Goal: Information Seeking & Learning: Learn about a topic

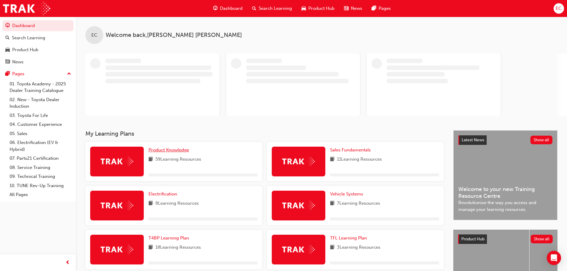
click at [168, 151] on span "Product Knowledge" at bounding box center [168, 149] width 40 height 5
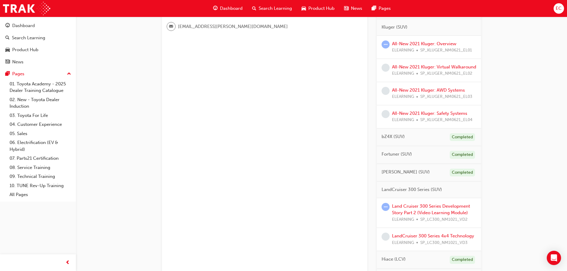
scroll to position [268, 0]
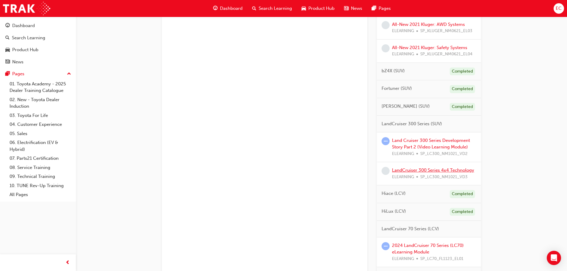
click at [422, 173] on link "LandCruiser 300 Series 4x4 Technology" at bounding box center [433, 170] width 82 height 5
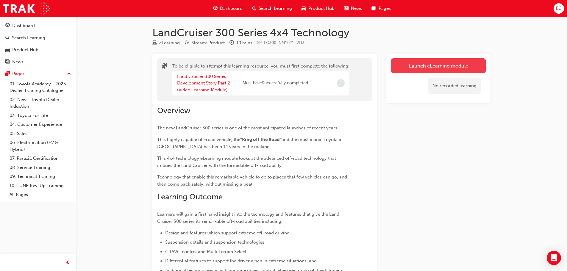
click at [429, 66] on button "Launch eLearning module" at bounding box center [438, 65] width 95 height 15
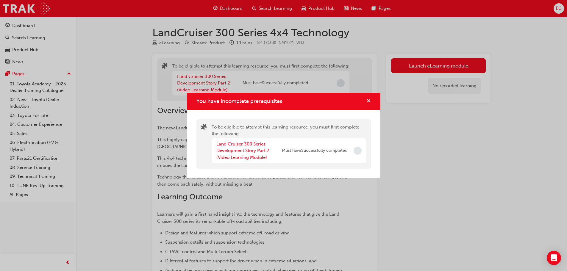
drag, startPoint x: 370, startPoint y: 99, endPoint x: 349, endPoint y: 96, distance: 20.5
click at [368, 99] on span "cross-icon" at bounding box center [368, 101] width 4 height 5
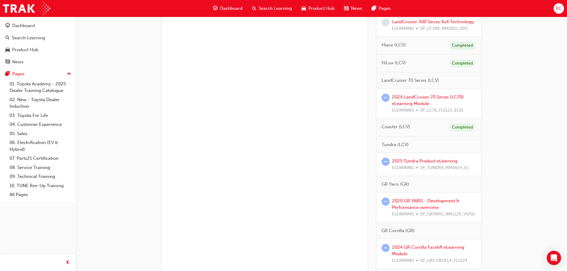
scroll to position [417, 0]
click at [440, 208] on link "2020 GR YARIS - Development & Performance overview" at bounding box center [425, 204] width 67 height 12
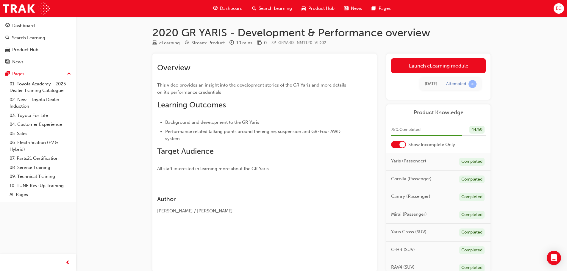
click at [432, 73] on div "[DATE] Attempted" at bounding box center [438, 84] width 95 height 22
click at [430, 66] on link "Launch eLearning module" at bounding box center [438, 65] width 95 height 15
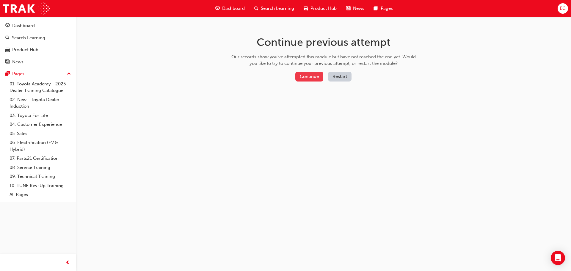
click at [313, 79] on button "Continue" at bounding box center [309, 77] width 28 height 10
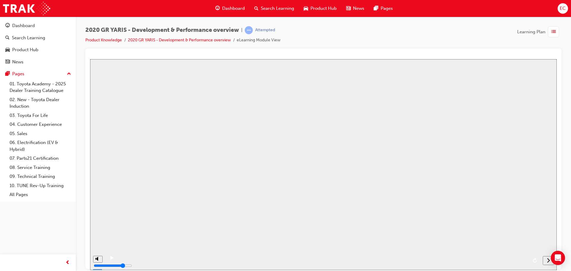
click at [110, 267] on button "Resume" at bounding box center [100, 270] width 20 height 6
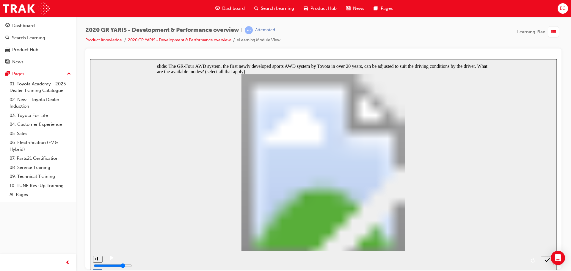
checkbox input "true"
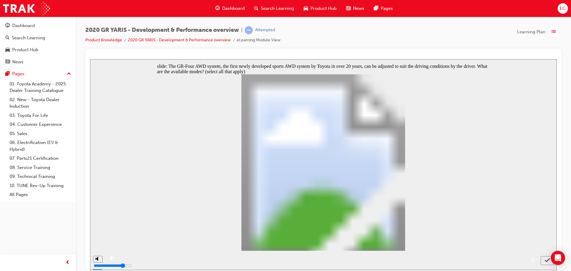
checkbox input "false"
click at [547, 260] on icon "submit" at bounding box center [547, 259] width 5 height 5
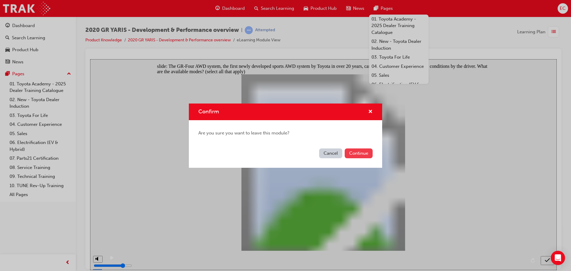
click at [356, 153] on button "Continue" at bounding box center [359, 153] width 28 height 10
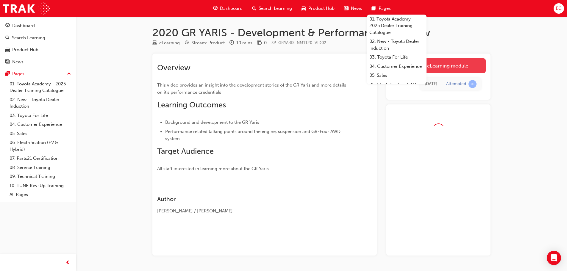
click at [442, 68] on link "Launch eLearning module" at bounding box center [438, 65] width 95 height 15
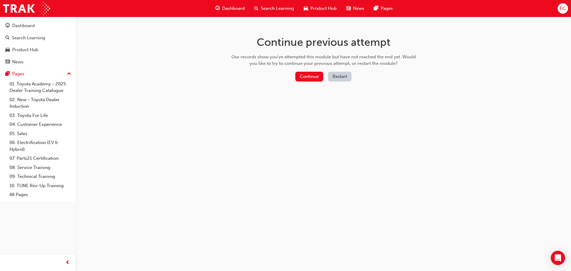
click at [350, 76] on button "Restart" at bounding box center [340, 77] width 24 height 10
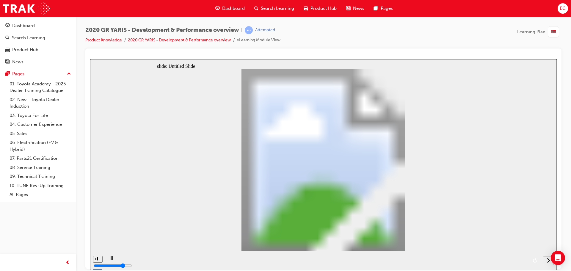
click at [90, 257] on div at bounding box center [323, 158] width 476 height 220
click at [534, 260] on icon "replay" at bounding box center [535, 260] width 5 height 5
click at [108, 259] on div "play/pause" at bounding box center [112, 261] width 10 height 10
click at [110, 259] on icon "play/pause" at bounding box center [111, 258] width 3 height 4
click at [547, 261] on icon "next" at bounding box center [548, 259] width 3 height 5
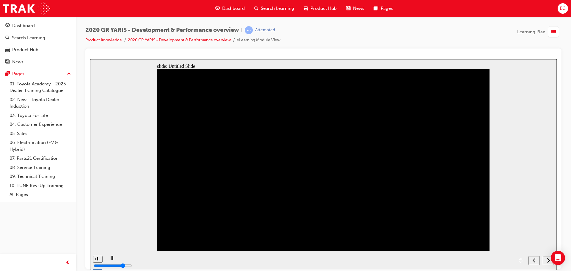
drag, startPoint x: 367, startPoint y: 163, endPoint x: 423, endPoint y: 170, distance: 56.4
click at [548, 260] on icon "next" at bounding box center [548, 259] width 3 height 5
click at [118, 260] on div "playback controls" at bounding box center [315, 260] width 421 height 19
click at [112, 260] on rect "play/pause" at bounding box center [112, 258] width 1 height 4
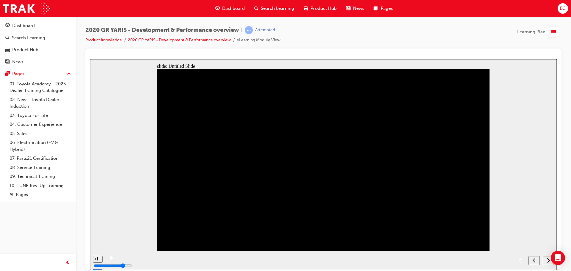
click at [110, 259] on icon "play/pause" at bounding box center [111, 258] width 3 height 4
click at [520, 260] on icon "replay" at bounding box center [521, 260] width 5 height 5
drag, startPoint x: 208, startPoint y: 239, endPoint x: 259, endPoint y: 244, distance: 51.8
click at [112, 261] on div "play/pause" at bounding box center [112, 261] width 10 height 10
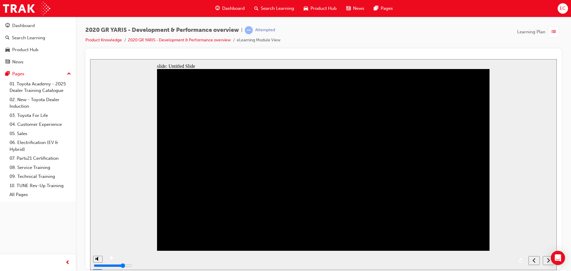
click at [110, 259] on icon "play/pause" at bounding box center [111, 258] width 3 height 4
click at [113, 260] on div "play/pause" at bounding box center [112, 261] width 10 height 10
click at [111, 259] on icon "play/pause" at bounding box center [111, 258] width 3 height 4
click at [112, 260] on rect "play/pause" at bounding box center [112, 258] width 1 height 4
click at [111, 259] on icon "play/pause" at bounding box center [111, 258] width 3 height 4
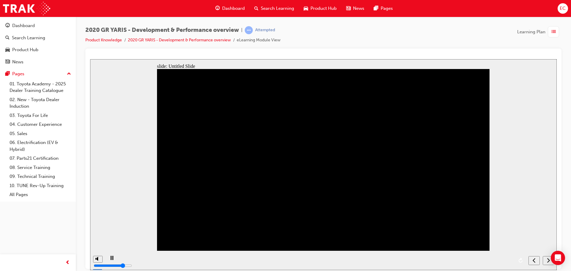
click at [112, 260] on rect "play/pause" at bounding box center [112, 258] width 1 height 4
click at [112, 259] on icon "play/pause" at bounding box center [111, 258] width 3 height 4
click at [111, 259] on rect "play/pause" at bounding box center [111, 258] width 1 height 4
click at [110, 259] on icon "play/pause" at bounding box center [111, 258] width 3 height 4
click at [547, 258] on div "next" at bounding box center [548, 260] width 7 height 6
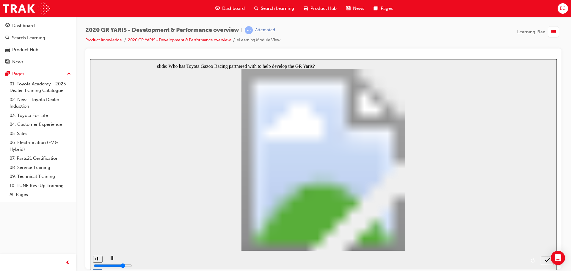
radio input "true"
click at [547, 261] on icon "submit" at bounding box center [547, 260] width 5 height 4
drag, startPoint x: 247, startPoint y: 193, endPoint x: 456, endPoint y: 247, distance: 215.8
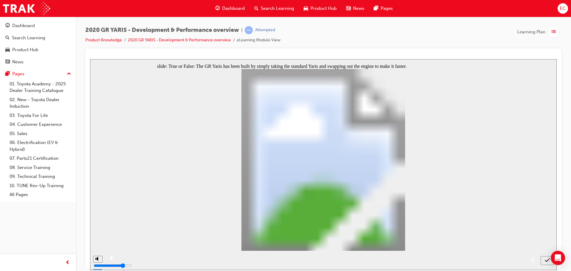
radio input "true"
click at [546, 260] on icon "submit" at bounding box center [547, 260] width 5 height 4
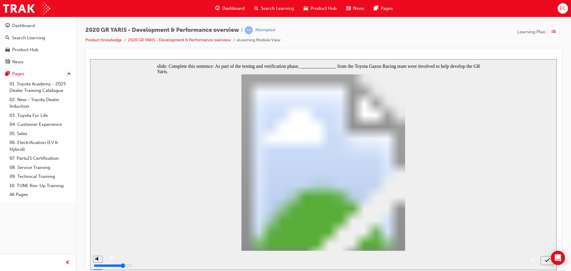
radio input "true"
click at [546, 259] on icon "submit" at bounding box center [547, 259] width 5 height 5
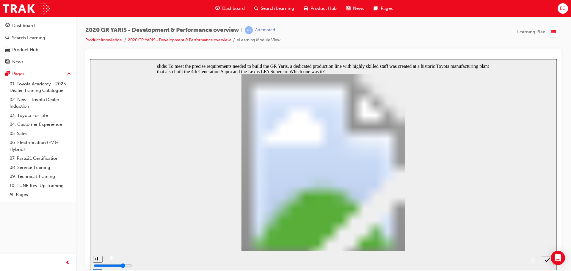
radio input "true"
click at [548, 261] on icon "submit" at bounding box center [547, 259] width 5 height 5
radio input "true"
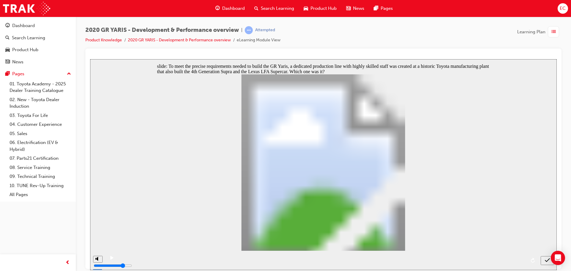
click at [548, 259] on icon "submit" at bounding box center [547, 259] width 5 height 5
radio input "true"
click at [547, 260] on icon "submit" at bounding box center [547, 259] width 5 height 5
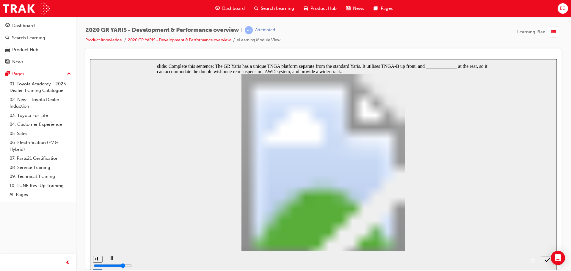
radio input "false"
drag, startPoint x: 261, startPoint y: 215, endPoint x: 271, endPoint y: 213, distance: 10.3
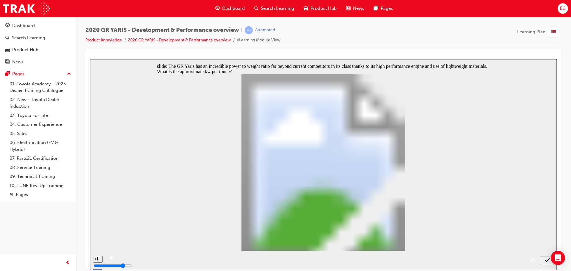
radio input "false"
radio input "true"
click at [548, 259] on icon "submit" at bounding box center [547, 259] width 5 height 5
drag, startPoint x: 249, startPoint y: 182, endPoint x: 319, endPoint y: 194, distance: 70.6
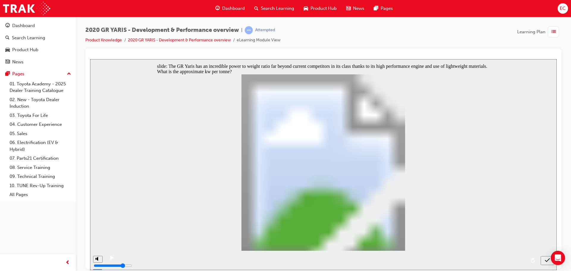
radio input "true"
click at [545, 262] on div "submit" at bounding box center [547, 260] width 9 height 6
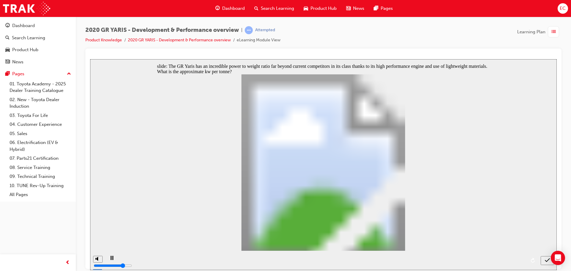
checkbox input "true"
click at [548, 260] on icon "submit" at bounding box center [547, 260] width 5 height 4
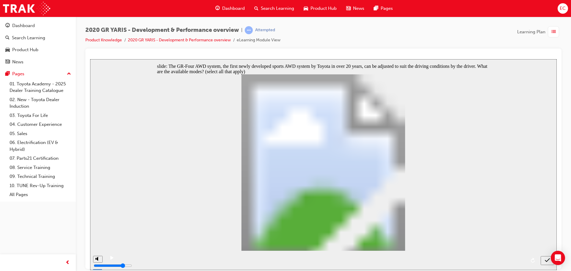
checkbox input "true"
drag, startPoint x: 202, startPoint y: 213, endPoint x: 198, endPoint y: 205, distance: 9.3
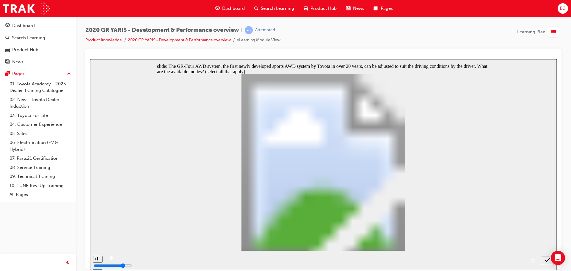
checkbox input "false"
checkbox input "true"
drag, startPoint x: 272, startPoint y: 227, endPoint x: 300, endPoint y: 236, distance: 29.6
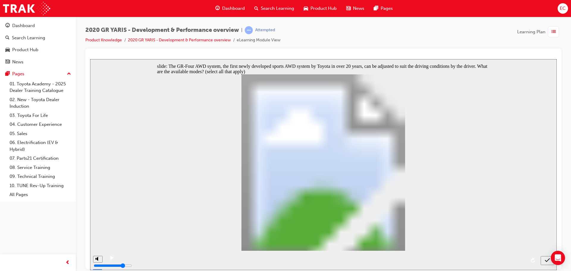
checkbox input "true"
click at [547, 259] on icon "submit" at bounding box center [547, 259] width 5 height 5
click at [547, 261] on icon "submit" at bounding box center [547, 259] width 5 height 5
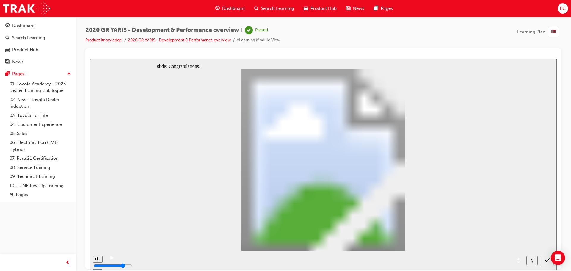
click at [547, 260] on icon "submit" at bounding box center [547, 259] width 5 height 5
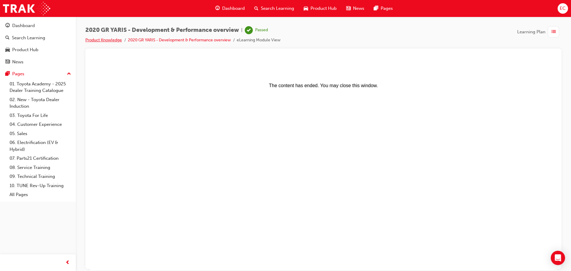
click at [109, 39] on link "Product Knowledge" at bounding box center [103, 39] width 37 height 5
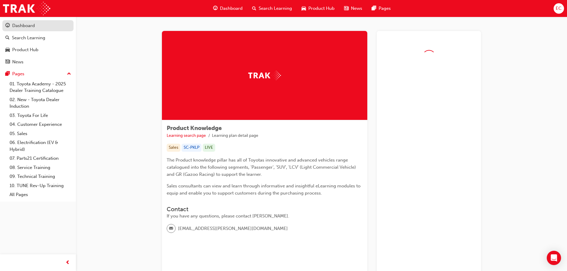
click at [24, 26] on div "Dashboard" at bounding box center [23, 25] width 23 height 7
